Goal: Task Accomplishment & Management: Manage account settings

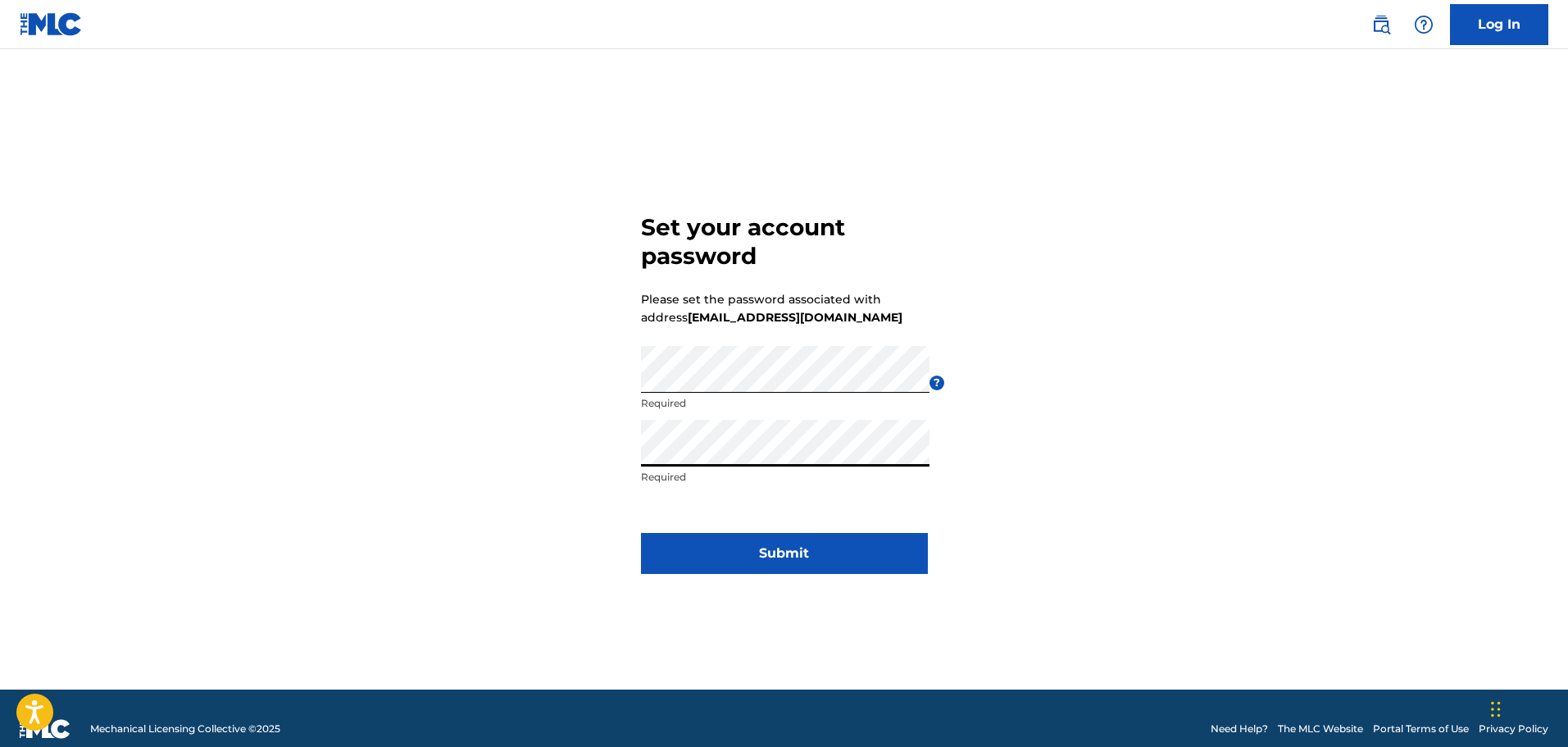
click at [797, 544] on button "Submit" at bounding box center [784, 552] width 287 height 41
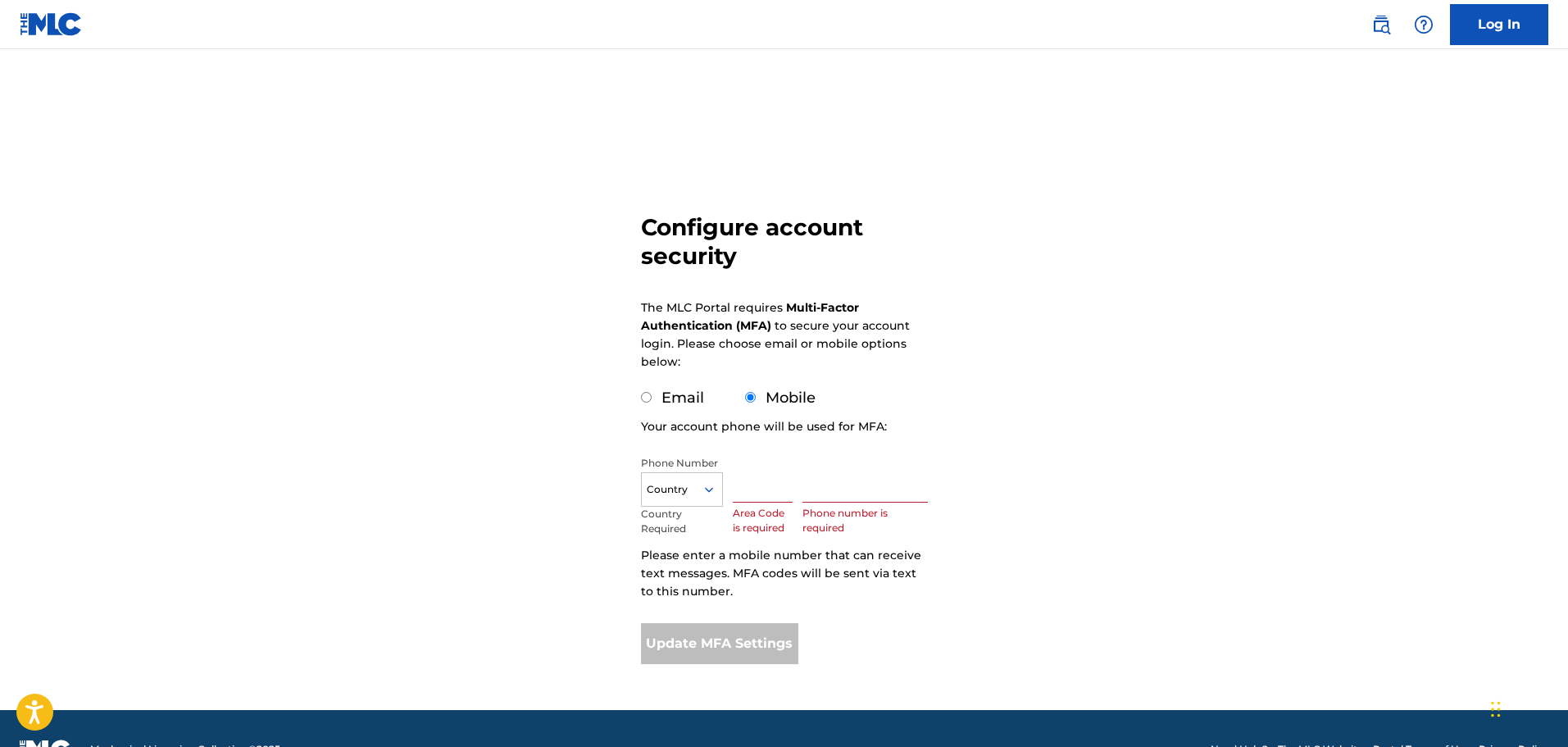
click at [647, 397] on input "Email" at bounding box center [645, 396] width 11 height 11
radio input "true"
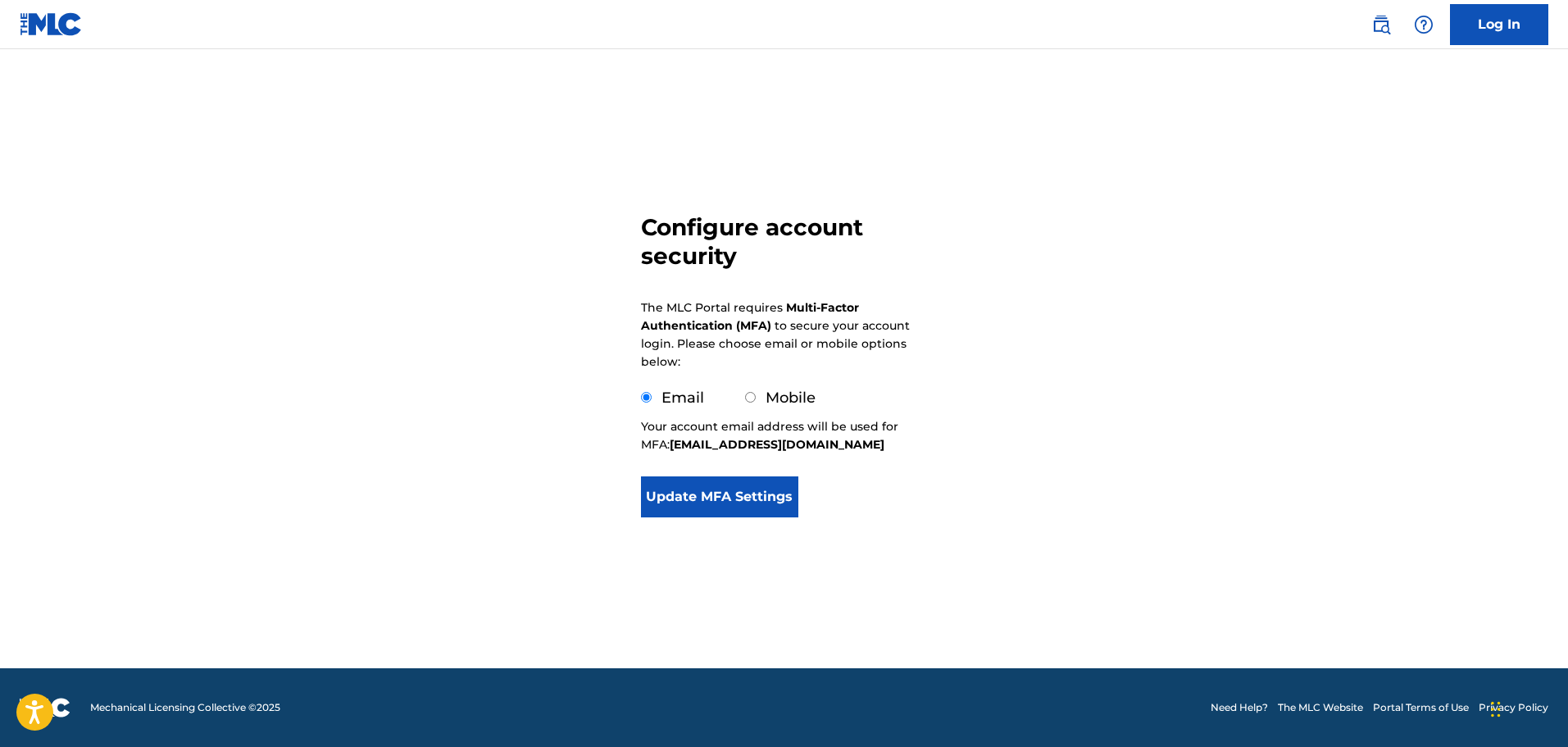
click at [702, 495] on button "Update MFA Settings" at bounding box center [719, 497] width 158 height 41
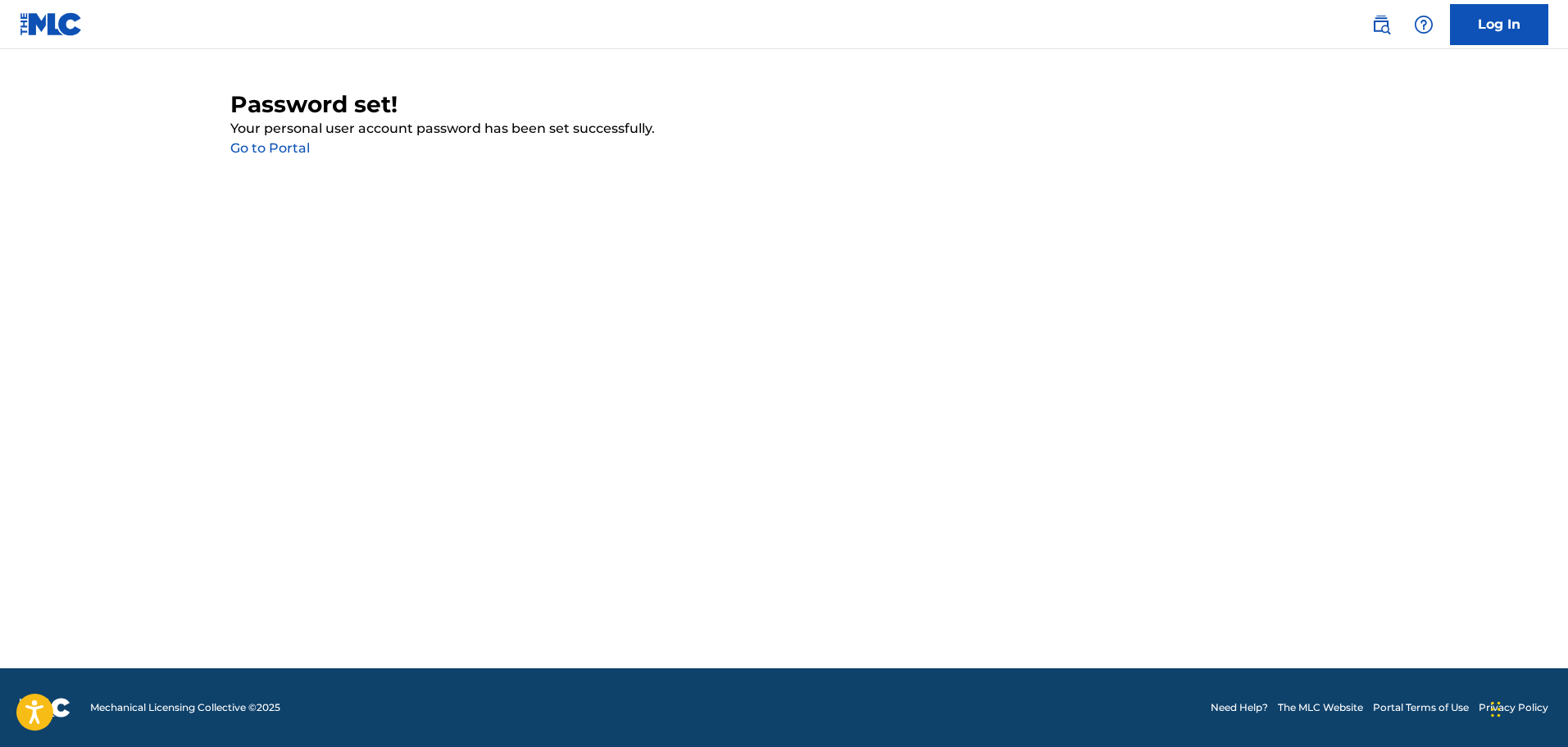
click at [261, 142] on link "Go to Portal" at bounding box center [269, 148] width 80 height 15
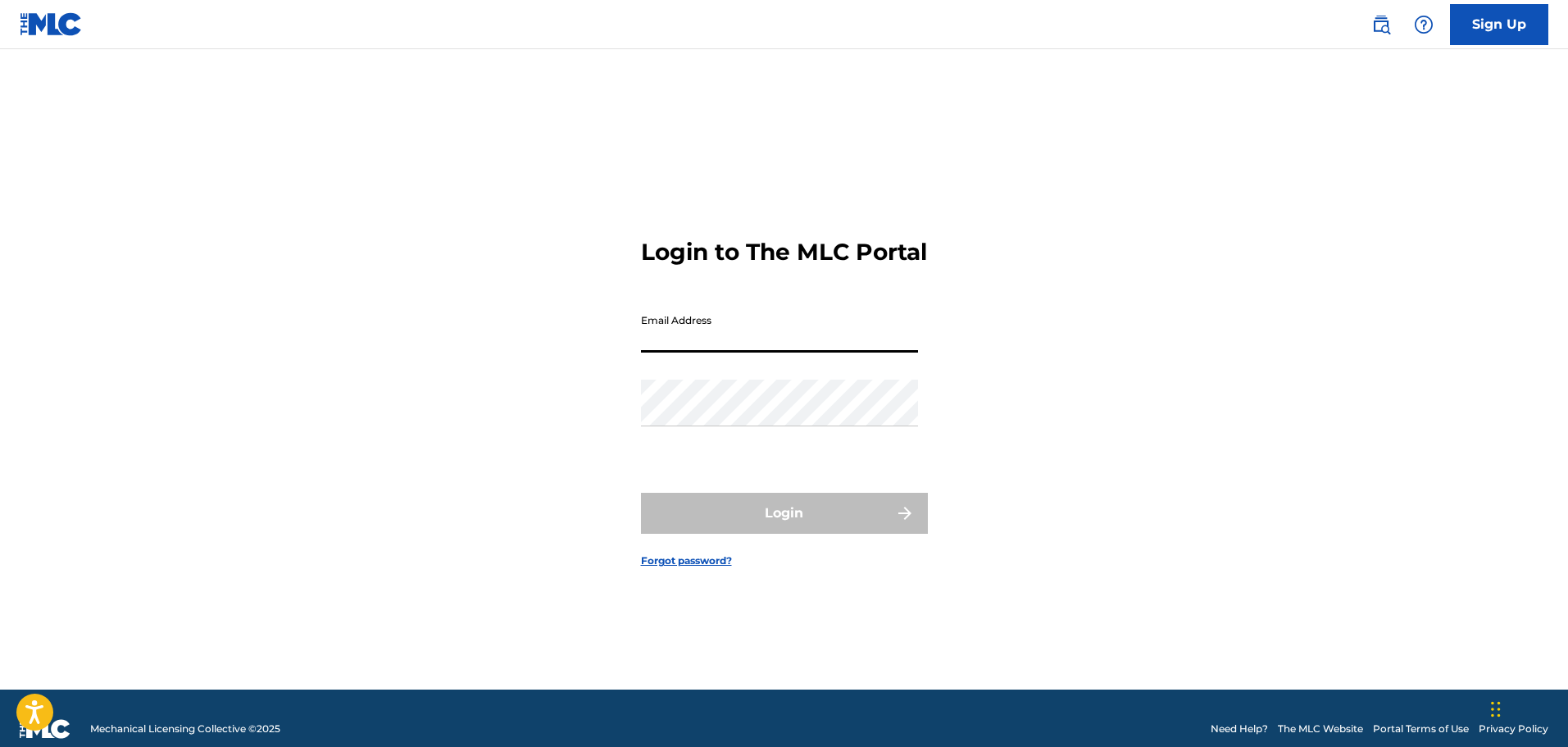
click at [677, 338] on input "Email Address" at bounding box center [779, 329] width 277 height 47
click at [668, 347] on input "Email Address" at bounding box center [779, 329] width 277 height 47
click at [807, 352] on input "[EMAIL_ADDRESS][DOMAIN_NAME]" at bounding box center [779, 329] width 277 height 47
type input "[EMAIL_ADDRESS][DOMAIN_NAME]"
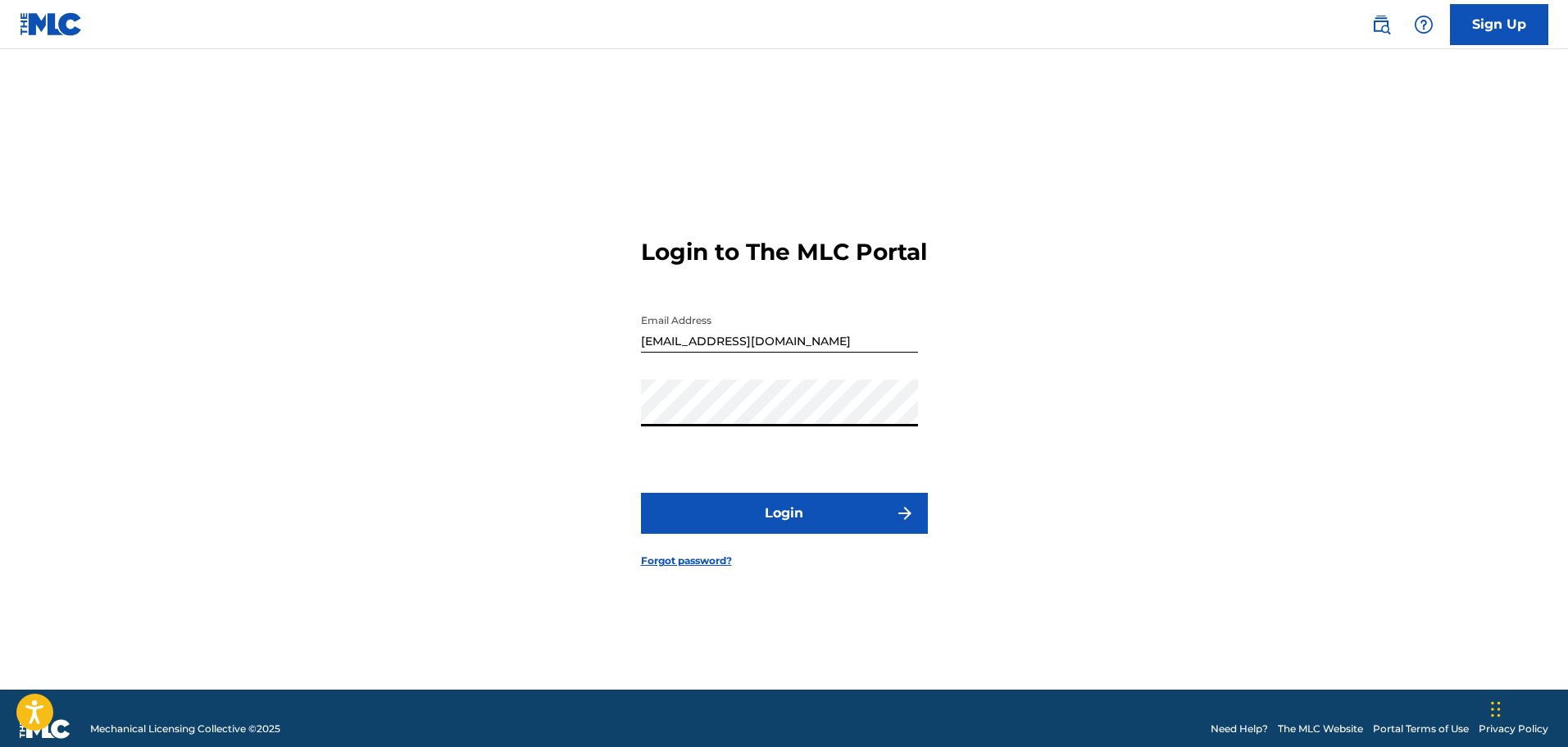
click at [641, 493] on button "Login" at bounding box center [784, 513] width 287 height 41
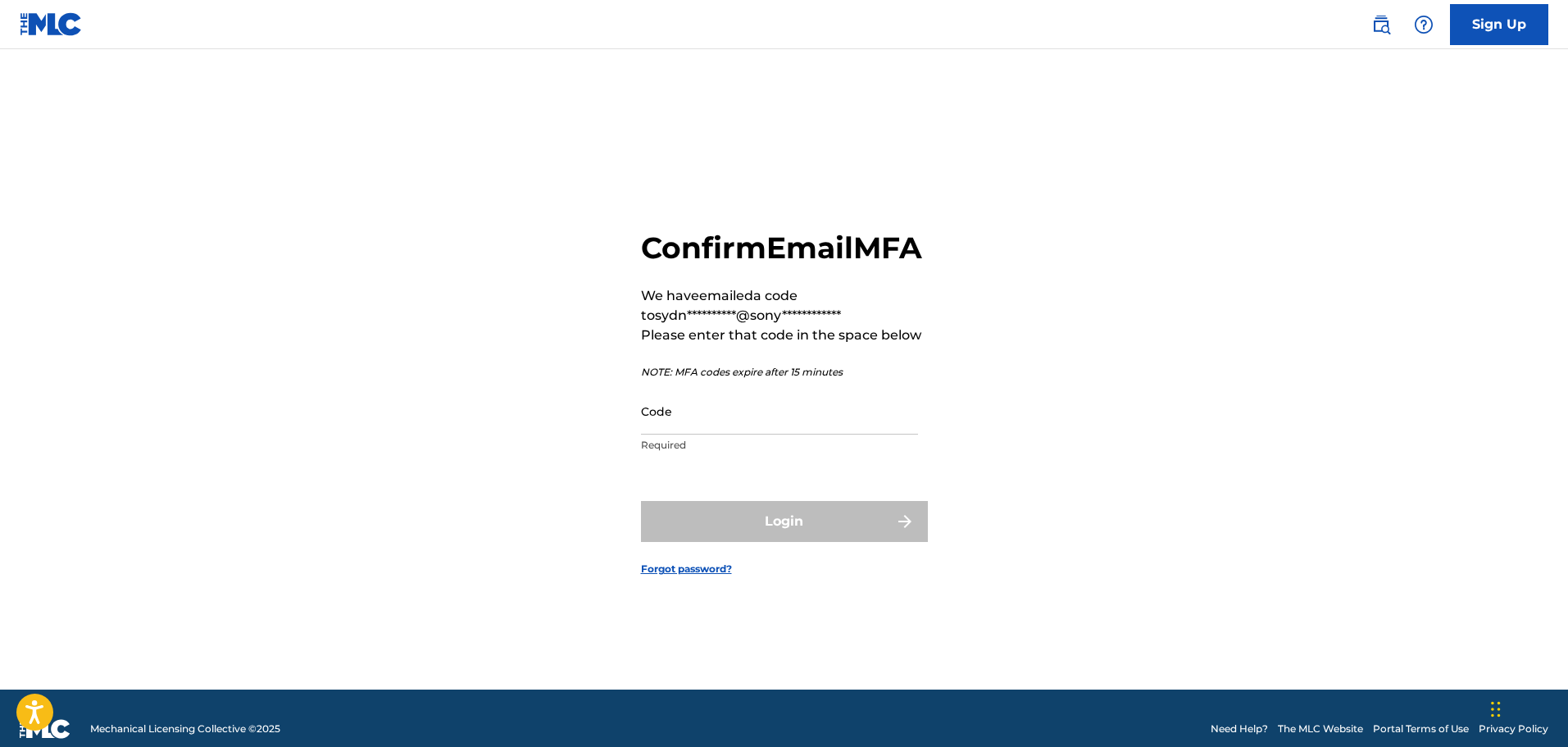
click at [774, 434] on input "Code" at bounding box center [779, 410] width 277 height 47
click at [686, 434] on input "Code" at bounding box center [779, 410] width 277 height 47
paste input "616645"
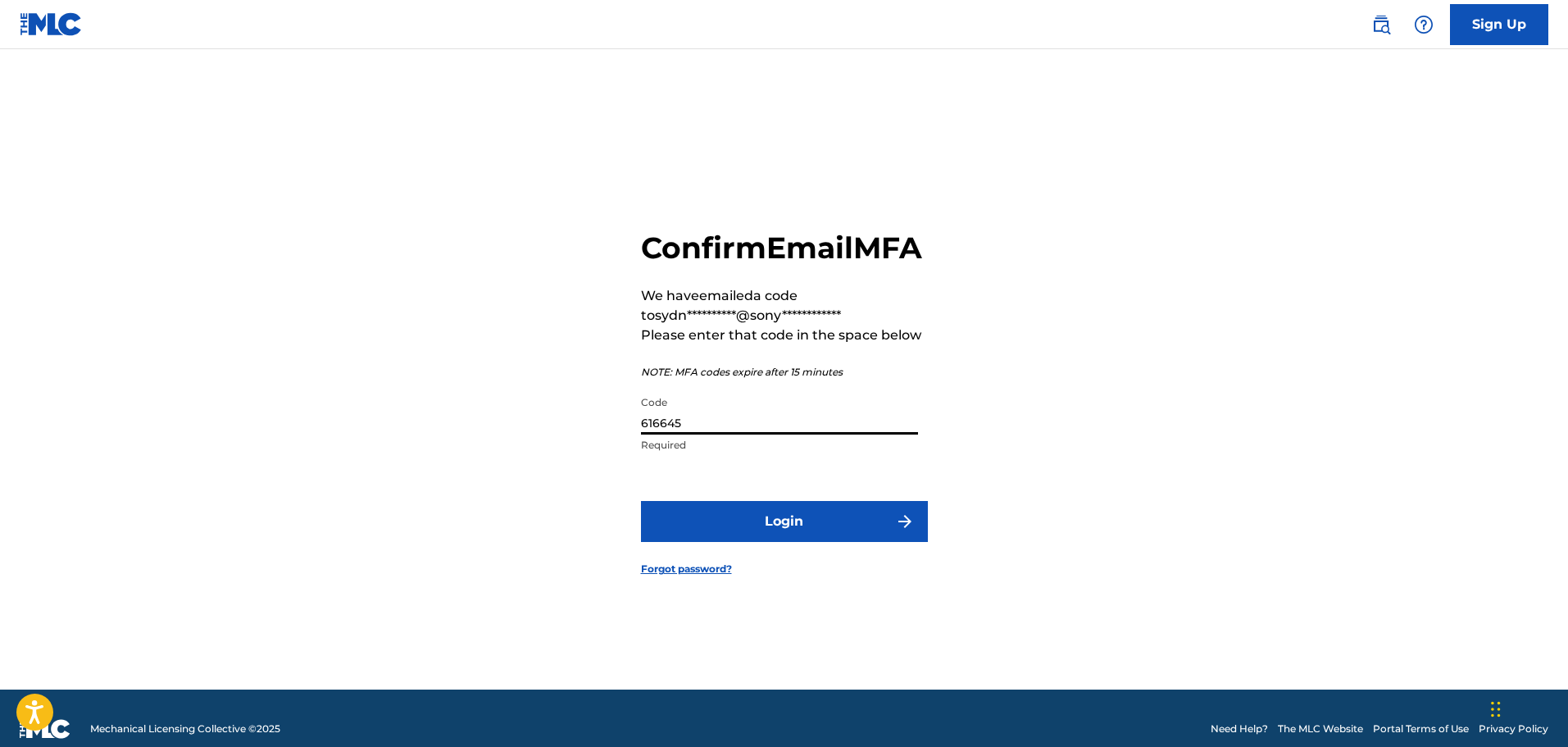
type input "616645"
click at [736, 542] on button "Login" at bounding box center [784, 521] width 287 height 41
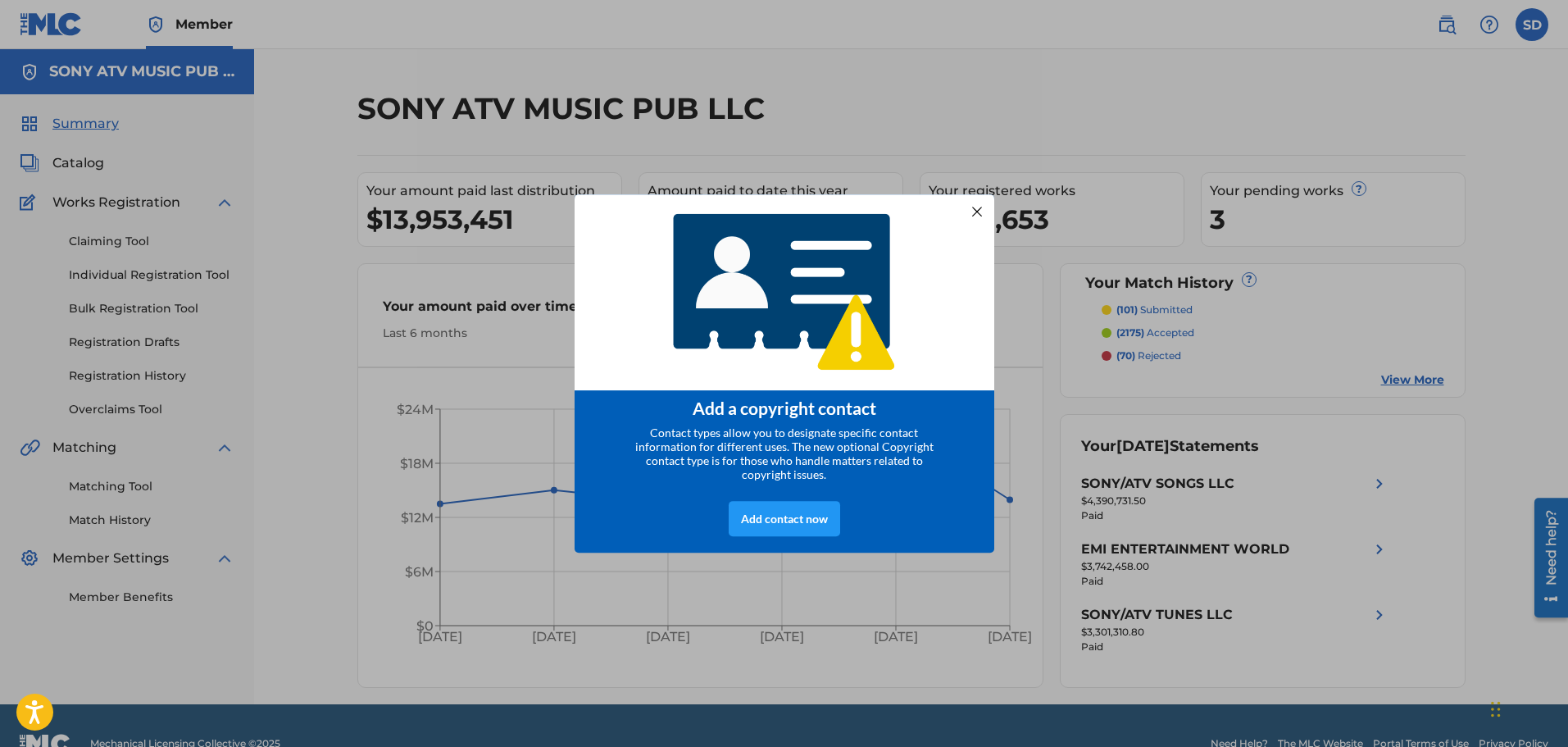
click at [980, 208] on div at bounding box center [976, 211] width 21 height 21
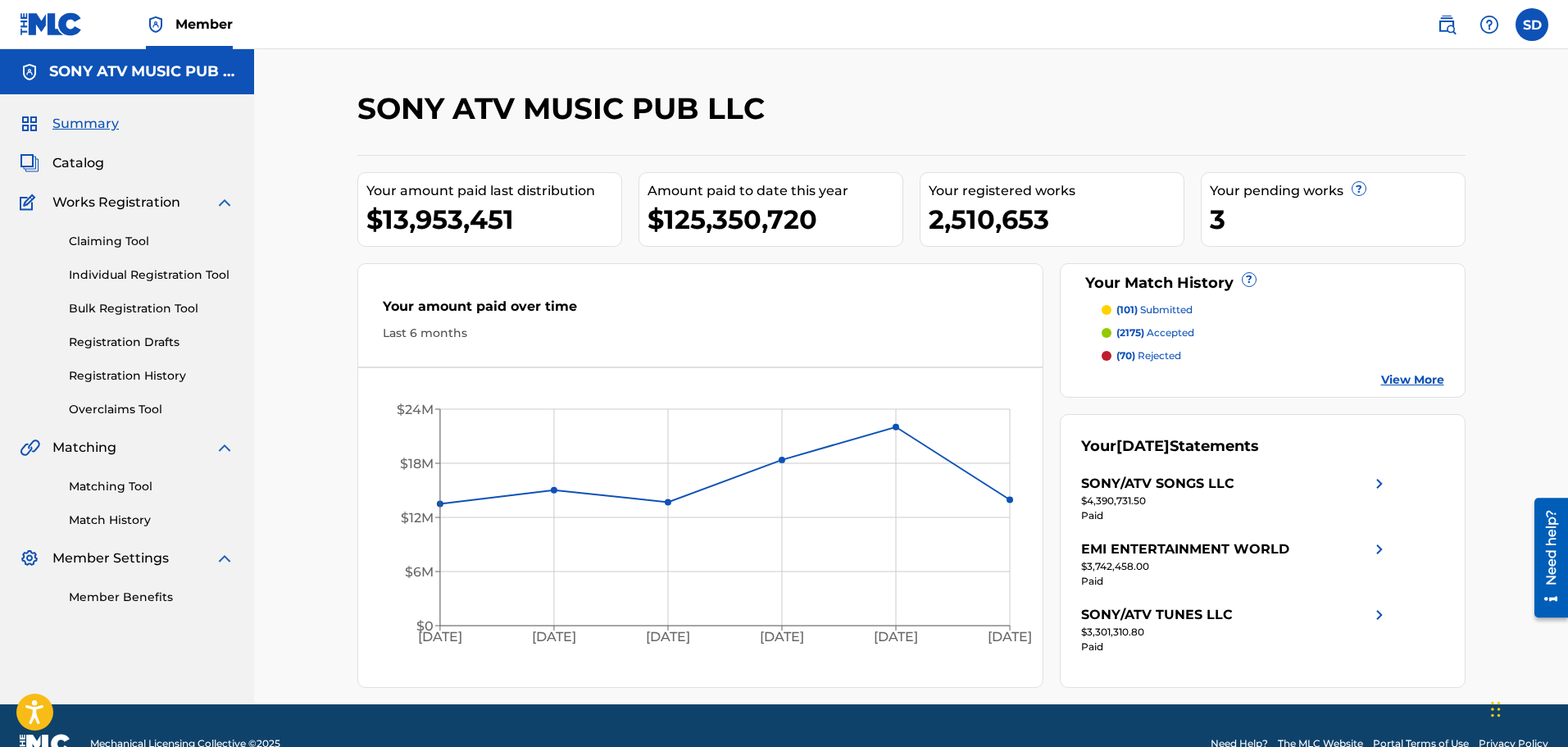
click at [1219, 31] on nav "Member SD SD [PERSON_NAME] [EMAIL_ADDRESS][DOMAIN_NAME] Notification Preference…" at bounding box center [784, 24] width 1568 height 49
drag, startPoint x: 753, startPoint y: 2, endPoint x: 1157, endPoint y: 59, distance: 408.0
click at [1159, 59] on div "SONY ATV MUSIC PUB LLC Your amount paid last distribution $13,953,451 Amount pa…" at bounding box center [911, 376] width 1314 height 655
